Goal: Transaction & Acquisition: Obtain resource

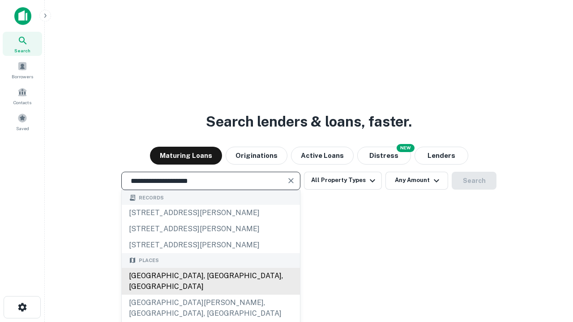
click at [210, 295] on div "Santa Monica, CA, USA" at bounding box center [211, 281] width 178 height 27
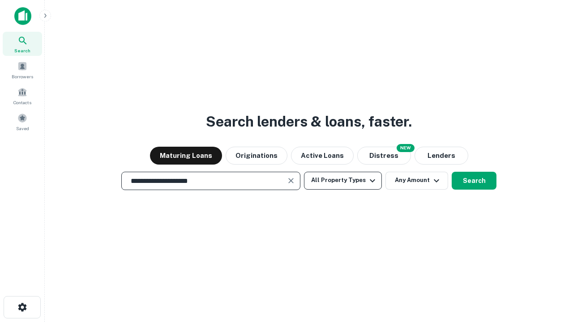
type input "**********"
click at [343, 180] on button "All Property Types" at bounding box center [343, 181] width 78 height 18
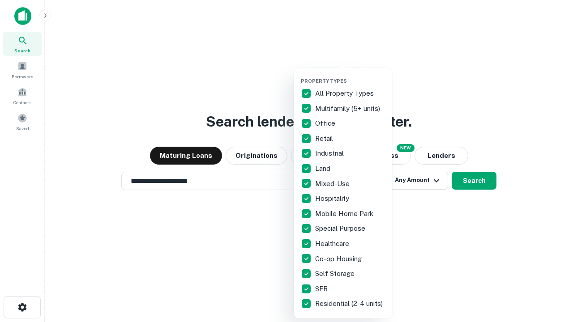
click at [350, 75] on button "button" at bounding box center [350, 75] width 98 height 0
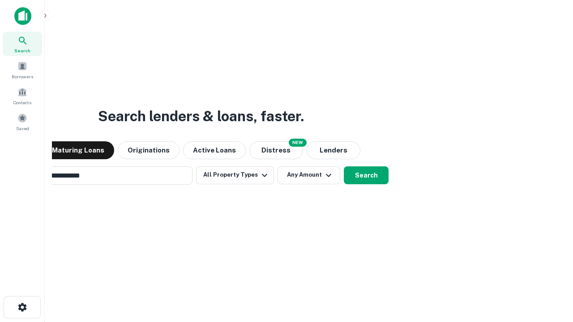
scroll to position [14, 0]
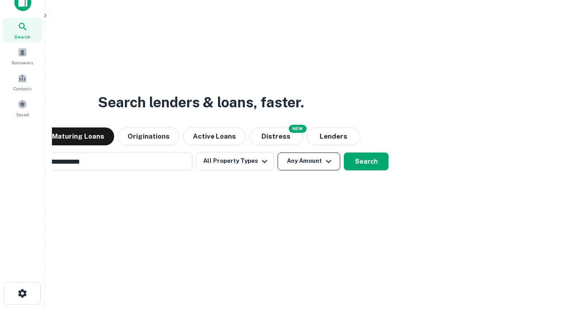
click at [278, 153] on button "Any Amount" at bounding box center [309, 162] width 63 height 18
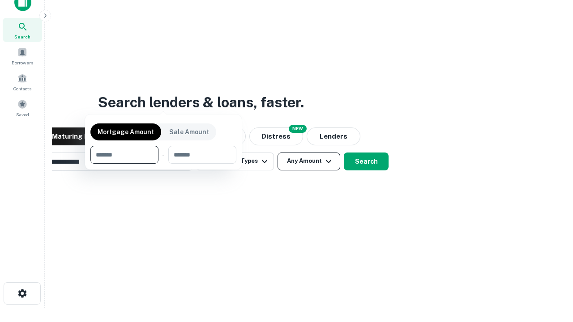
scroll to position [64, 253]
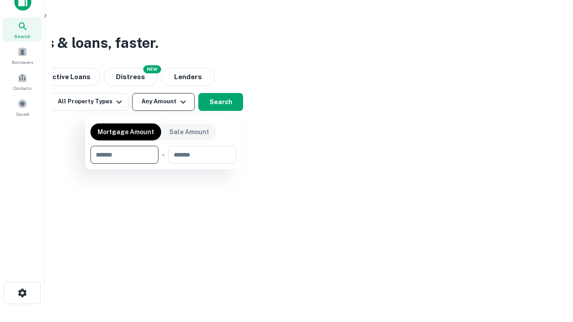
type input "*******"
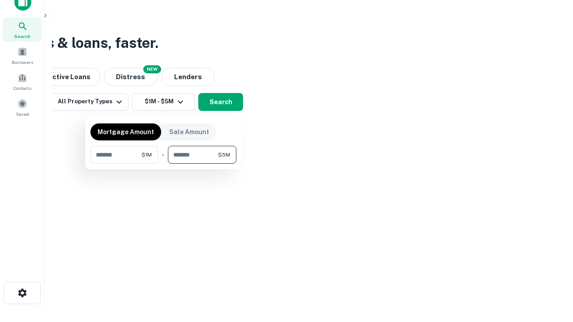
type input "*******"
click at [163, 164] on button "button" at bounding box center [163, 164] width 146 height 0
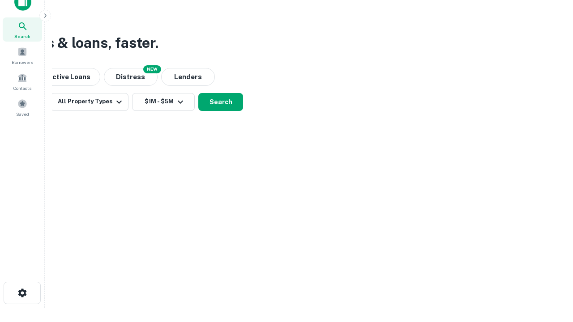
scroll to position [14, 0]
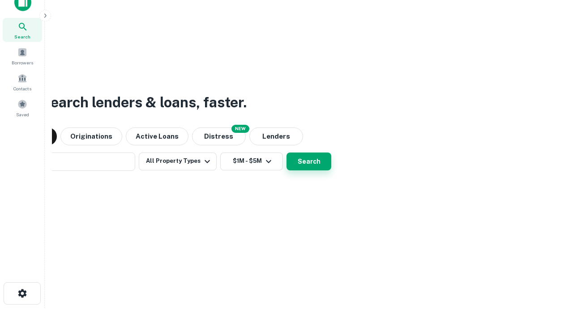
click at [287, 153] on button "Search" at bounding box center [309, 162] width 45 height 18
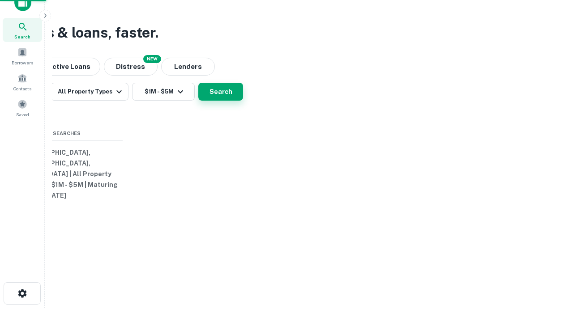
scroll to position [14, 0]
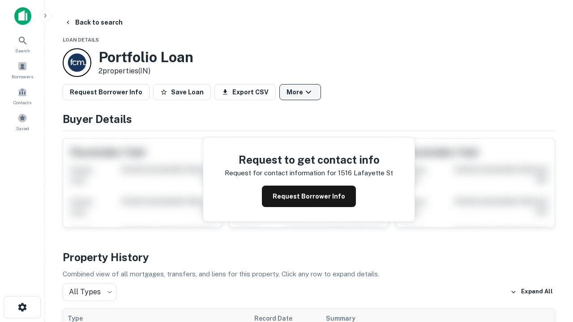
click at [300, 92] on button "More" at bounding box center [300, 92] width 42 height 16
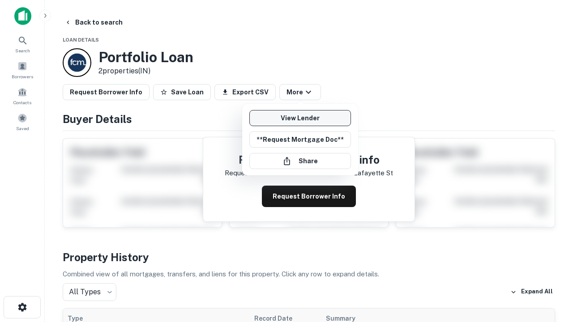
click at [300, 118] on link "View Lender" at bounding box center [300, 118] width 102 height 16
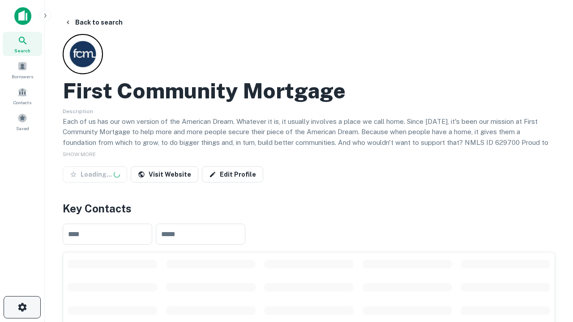
click at [22, 308] on icon "button" at bounding box center [22, 307] width 11 height 11
